Goal: Transaction & Acquisition: Book appointment/travel/reservation

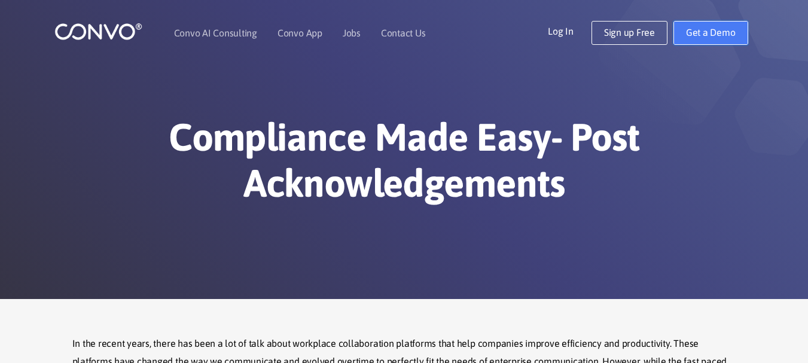
click at [719, 35] on link "Get a Demo" at bounding box center [711, 33] width 75 height 24
click at [714, 39] on link "Get a Demo" at bounding box center [711, 33] width 75 height 24
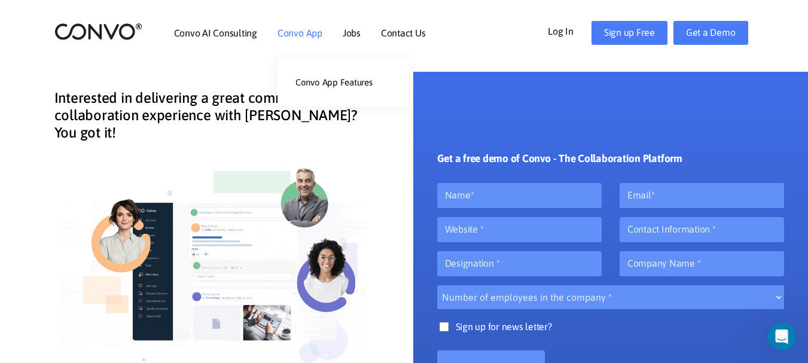
click at [305, 35] on link "Convo App" at bounding box center [300, 33] width 45 height 10
